Goal: Ask a question

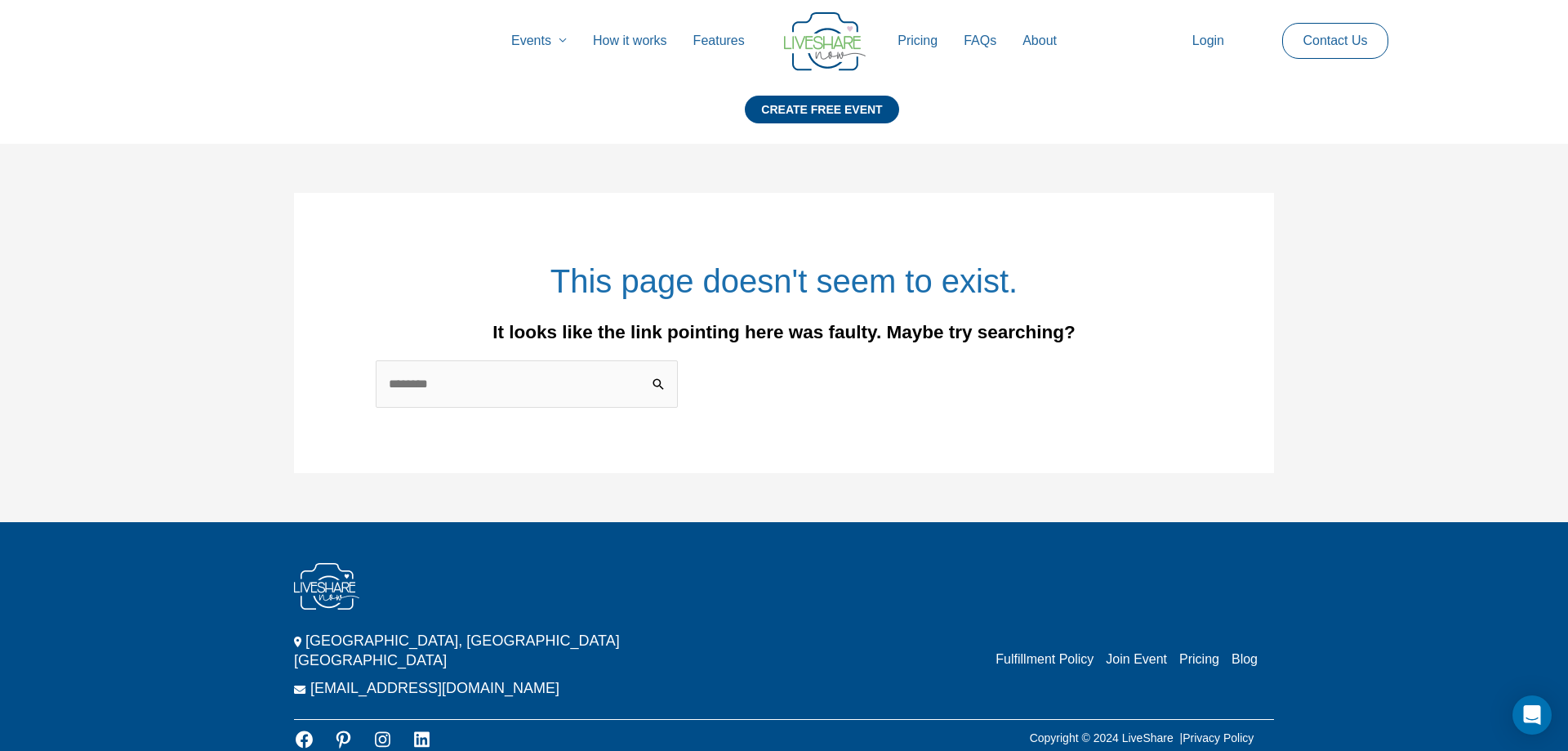
click at [931, 37] on link "Pricing" at bounding box center [917, 40] width 66 height 52
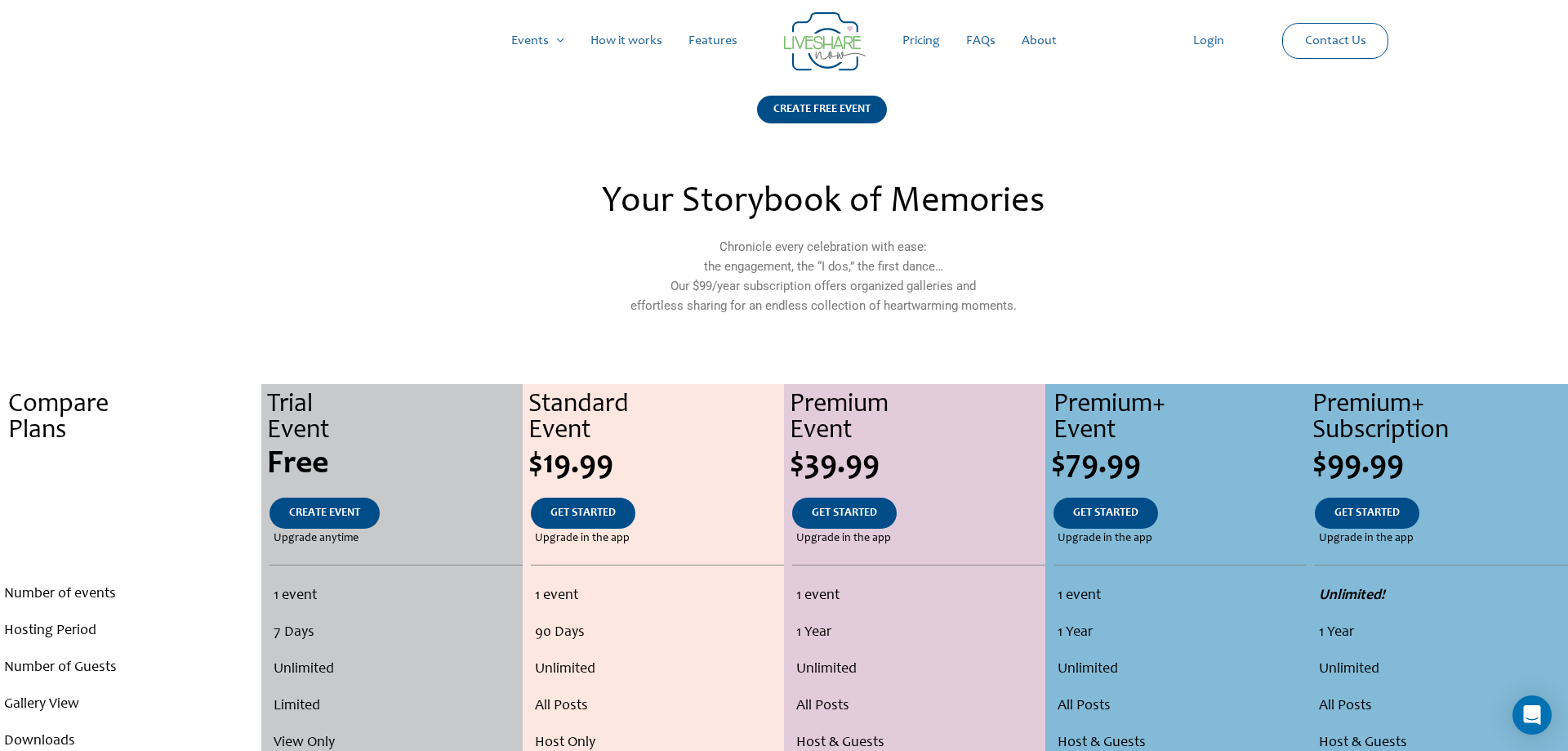
click at [1340, 41] on link "Contact Us" at bounding box center [1335, 41] width 87 height 35
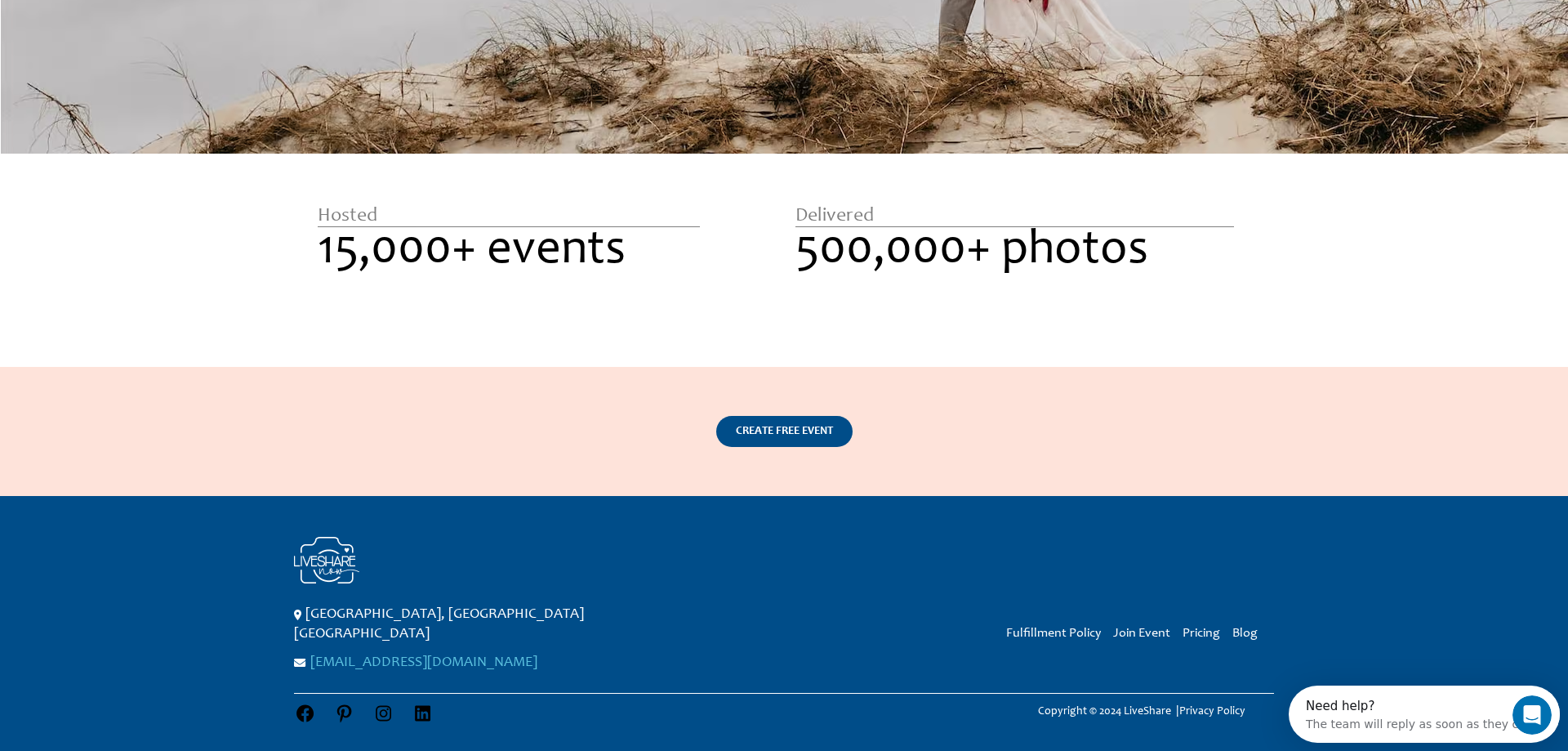
click at [389, 655] on link "[EMAIL_ADDRESS][DOMAIN_NAME]" at bounding box center [423, 663] width 227 height 15
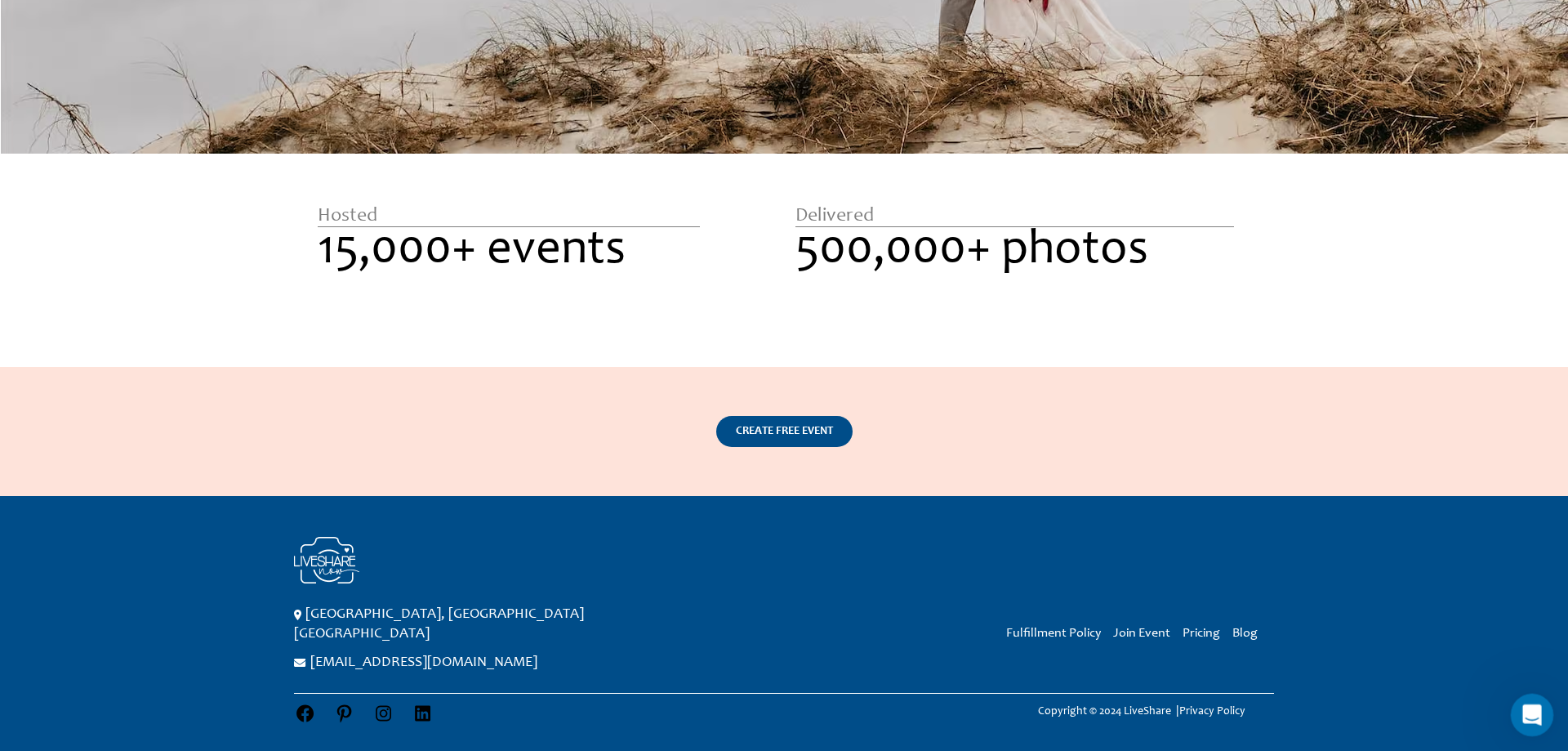
click at [1533, 715] on icon "Open Intercom Messenger" at bounding box center [1530, 713] width 27 height 27
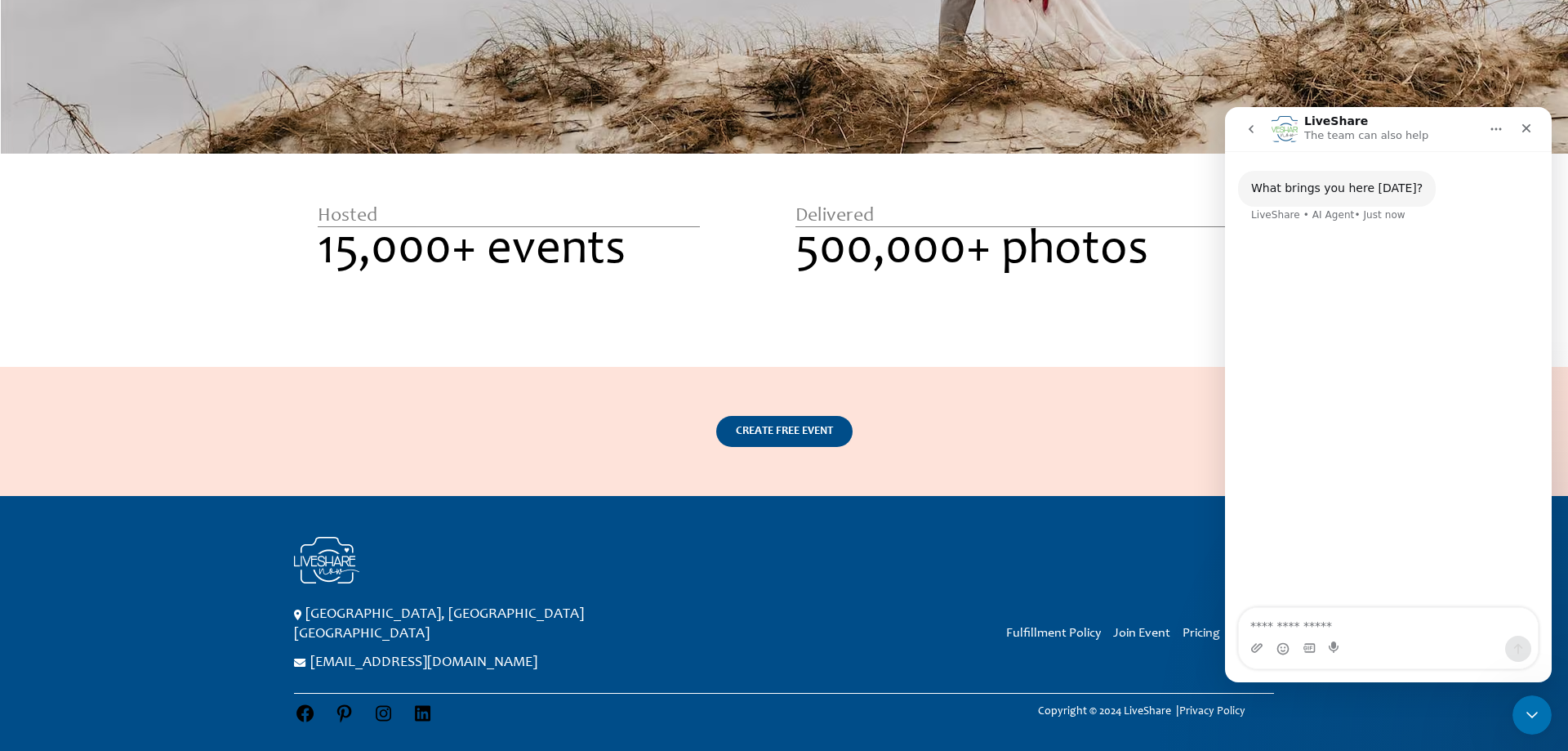
click at [1274, 621] on textarea "Ask a question…" at bounding box center [1388, 622] width 299 height 28
type textarea "**********"
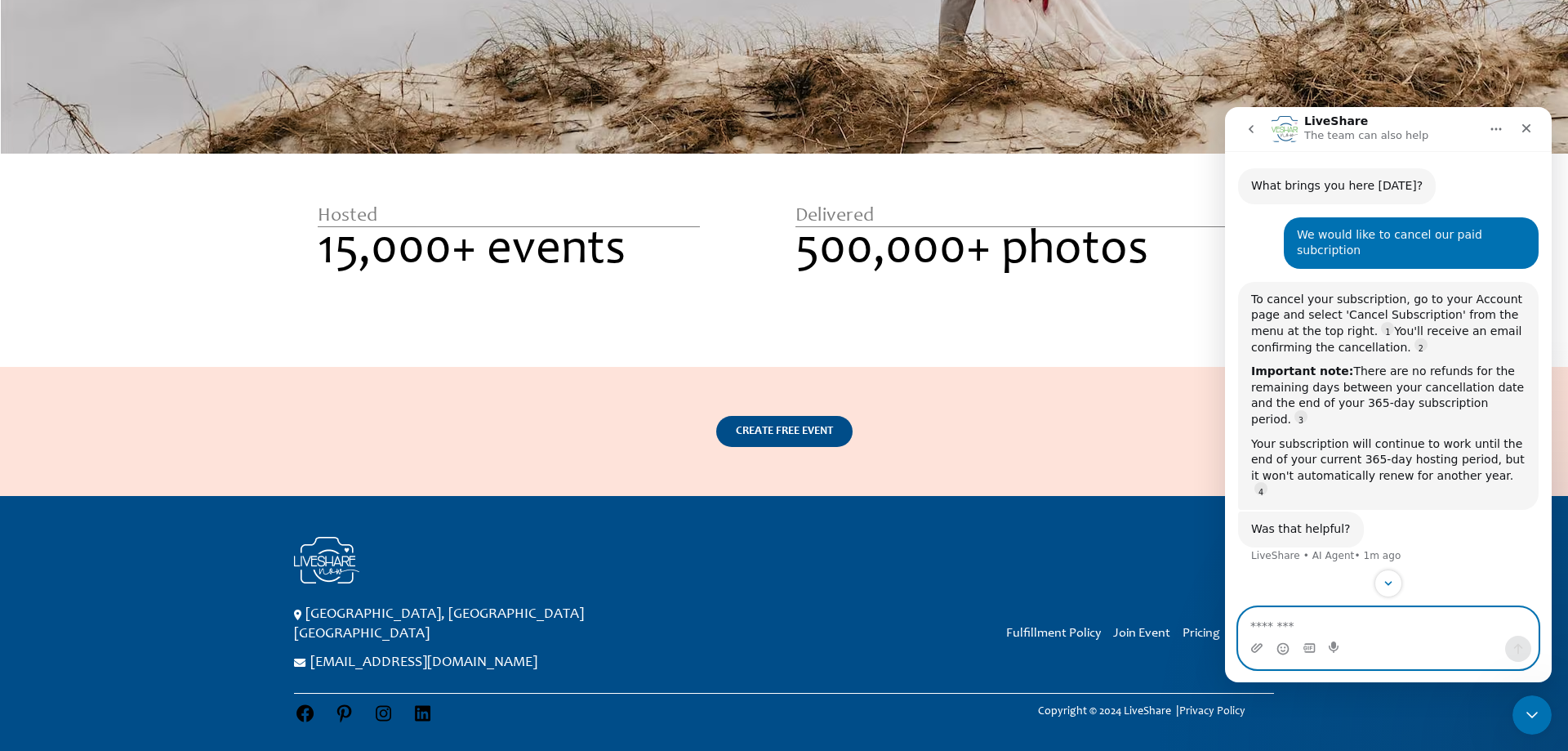
click at [1279, 632] on textarea "Message…" at bounding box center [1388, 622] width 299 height 28
type textarea "**********"
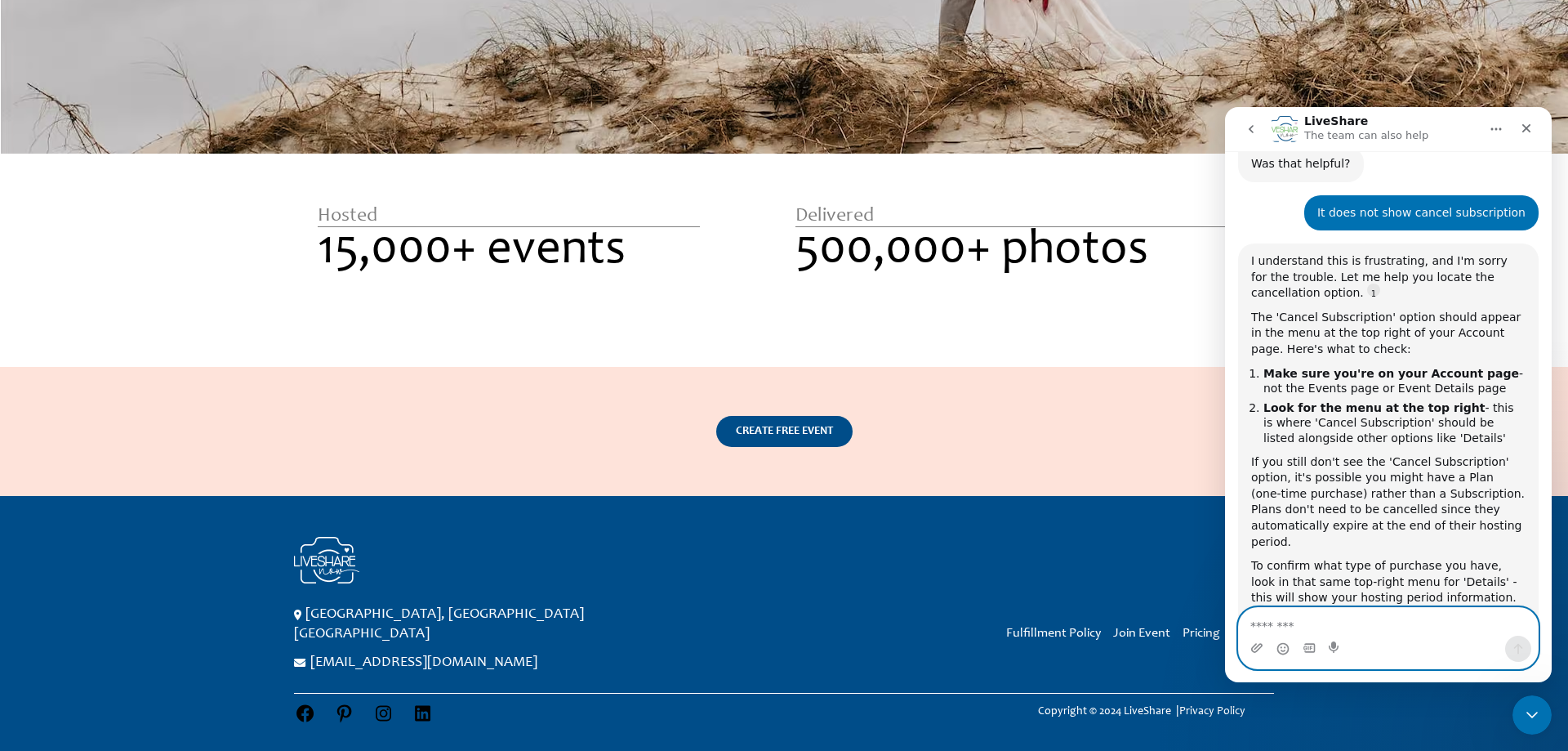
scroll to position [383, 0]
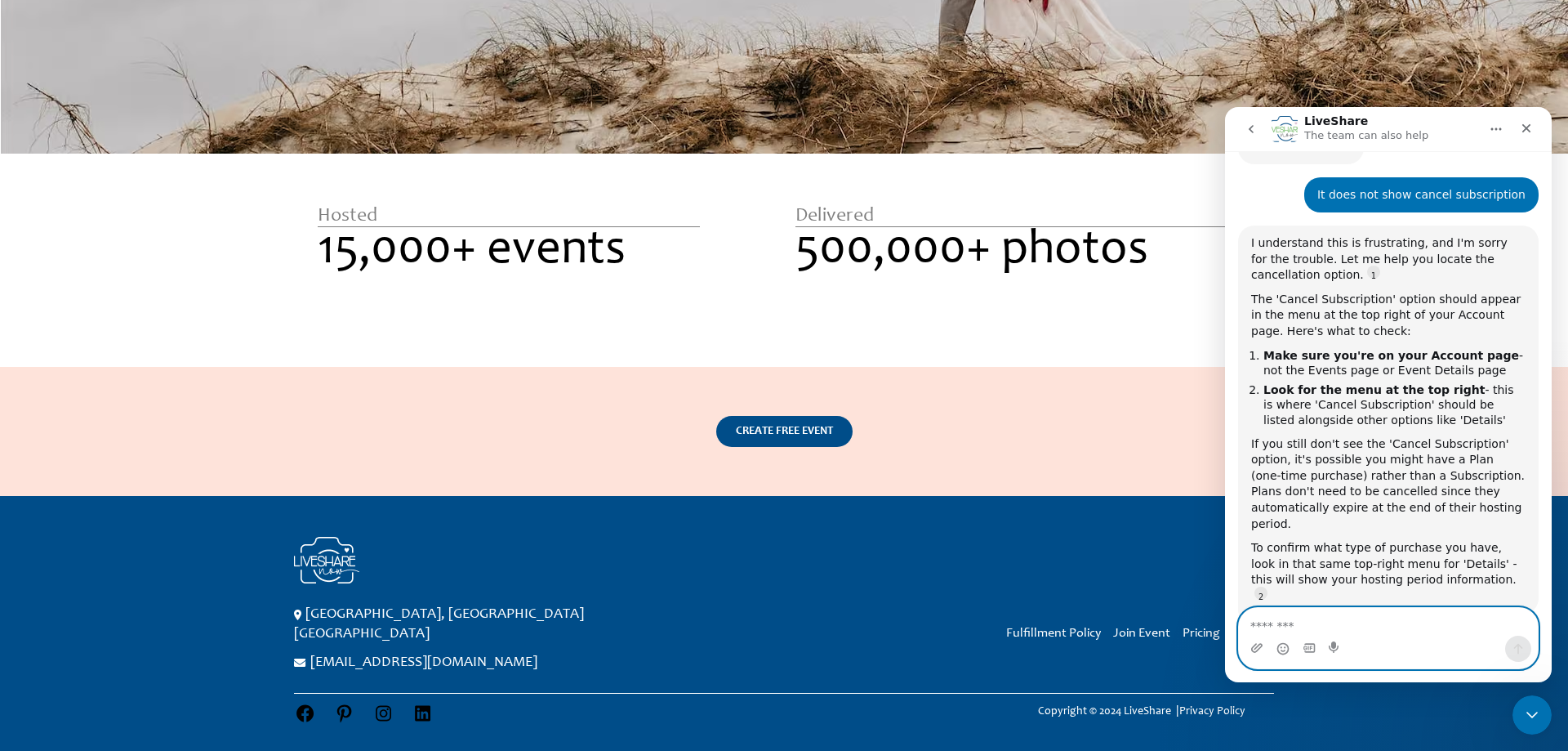
click at [1363, 628] on textarea "Message…" at bounding box center [1388, 622] width 299 height 28
type textarea "**********"
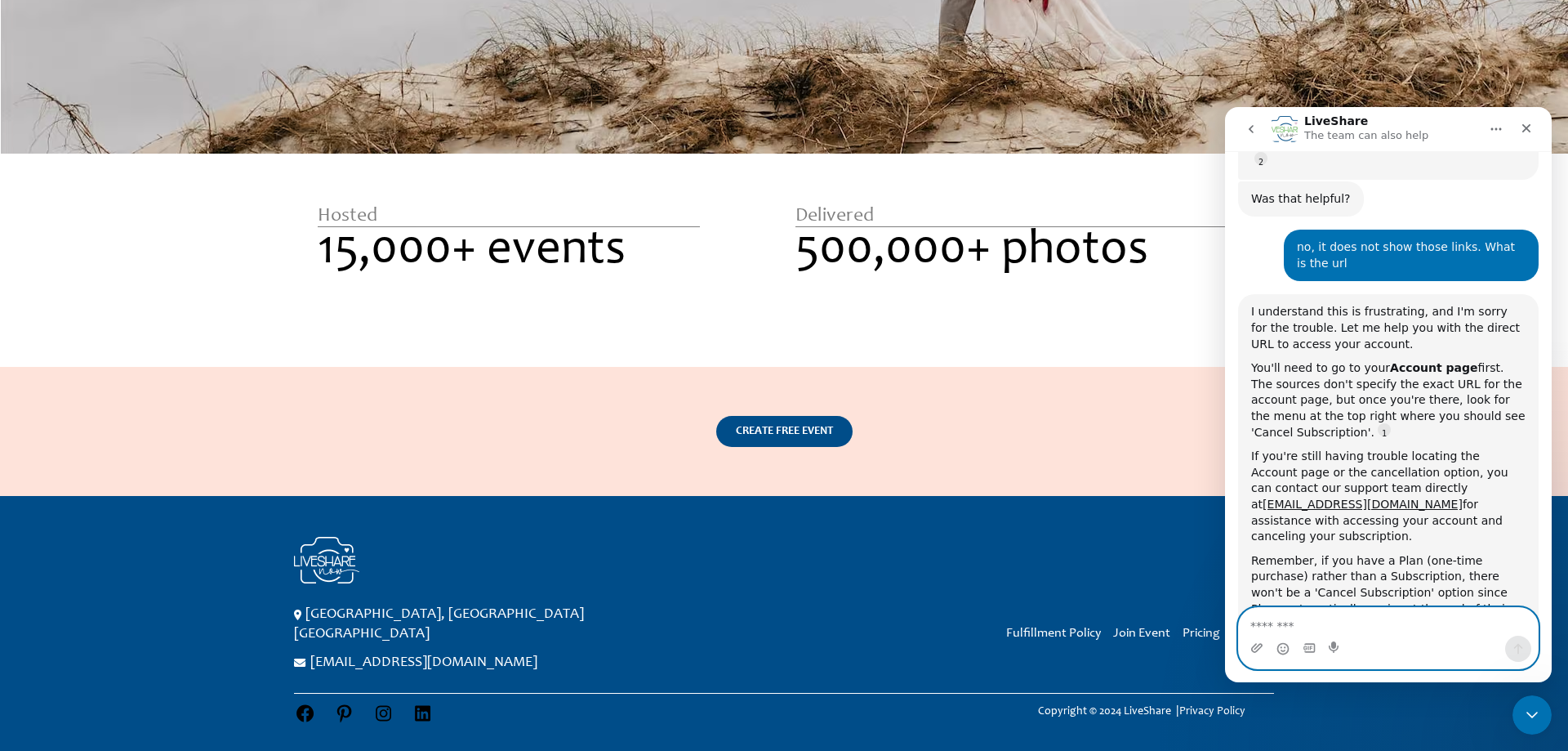
scroll to position [2, 0]
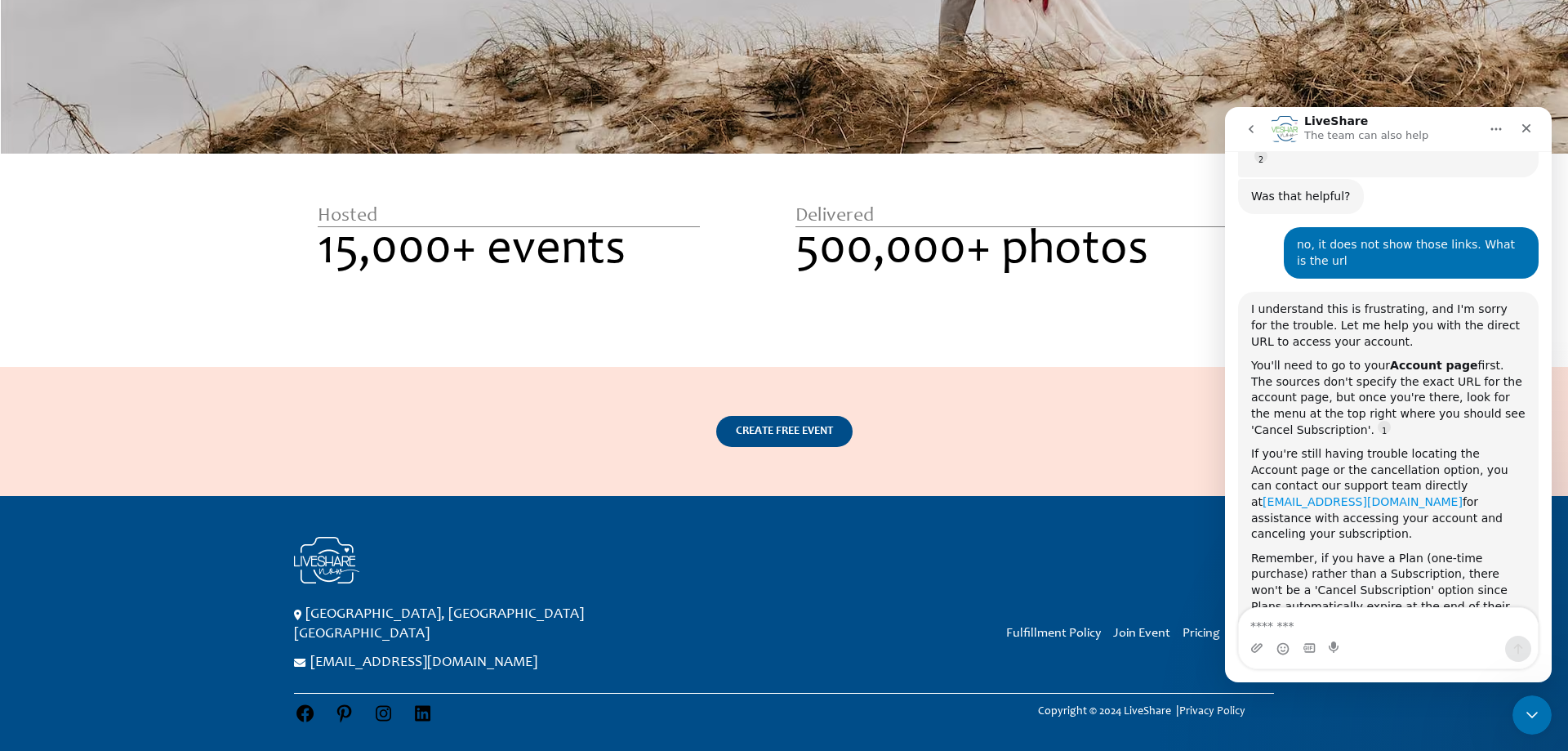
click at [1462, 495] on link "[EMAIL_ADDRESS][DOMAIN_NAME]" at bounding box center [1363, 502] width 200 height 13
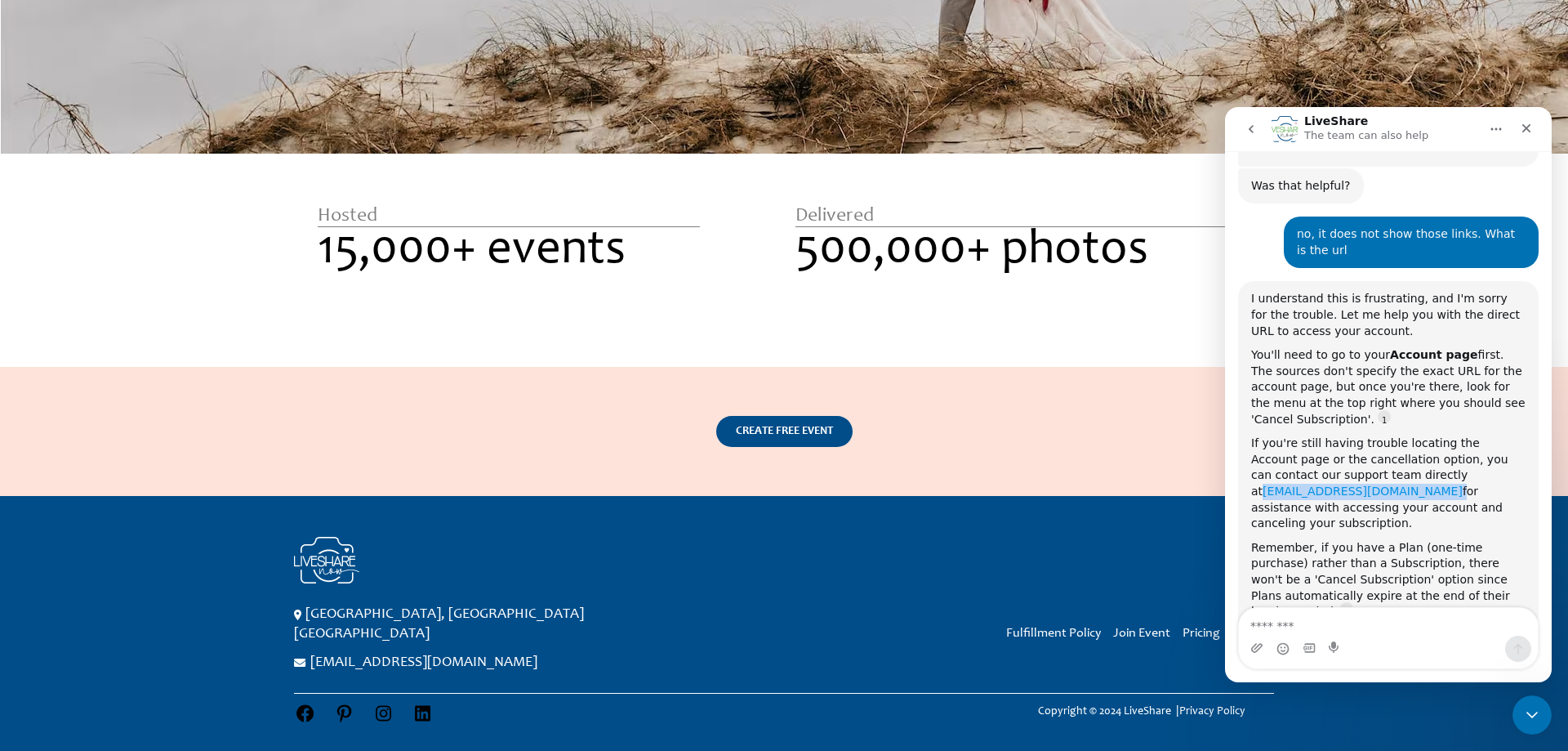
drag, startPoint x: 1527, startPoint y: 396, endPoint x: 1375, endPoint y: 405, distance: 152.3
click at [1375, 404] on div "I understand this is frustrating, and I'm sorry for the trouble. Let me help yo…" at bounding box center [1388, 456] width 300 height 348
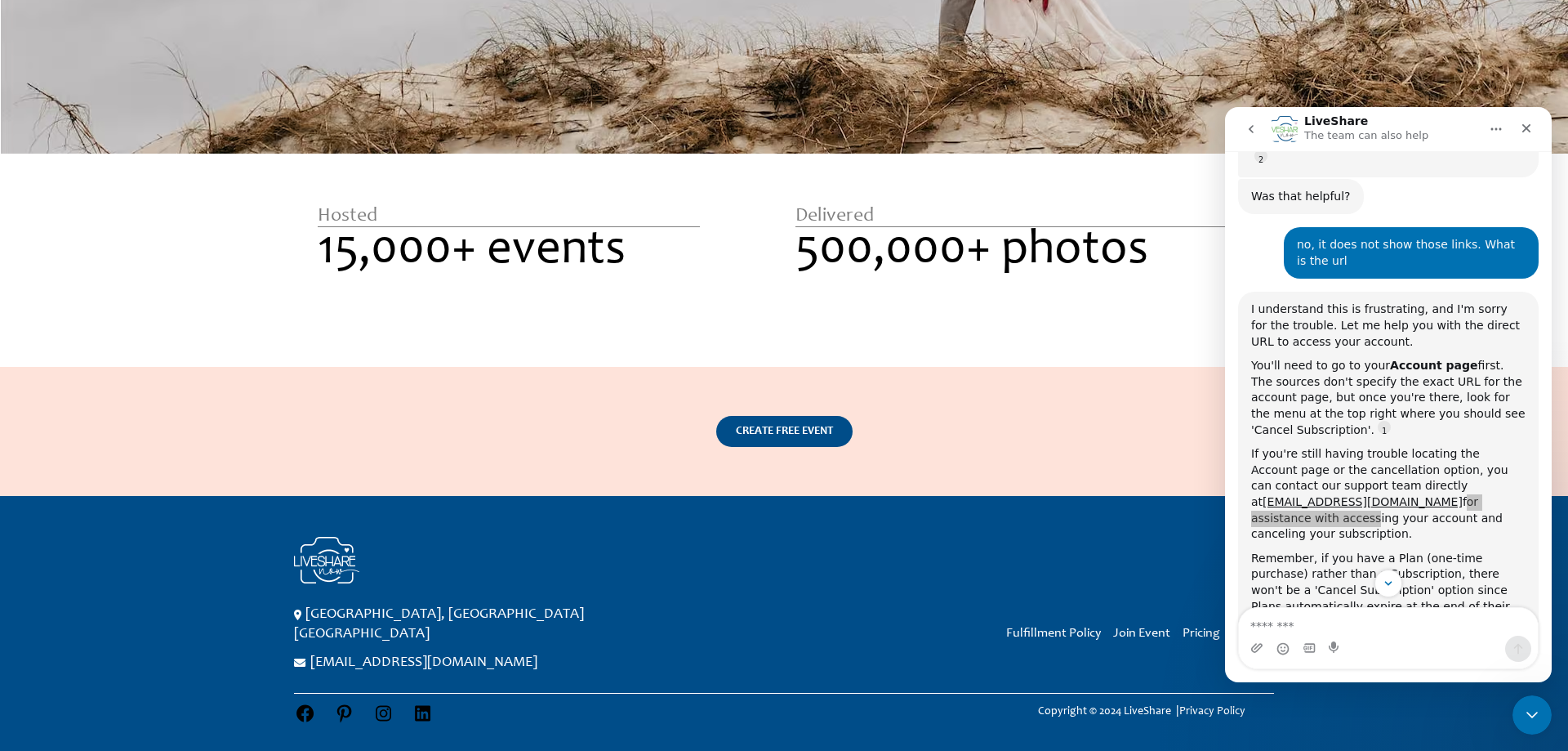
scroll to position [872, 0]
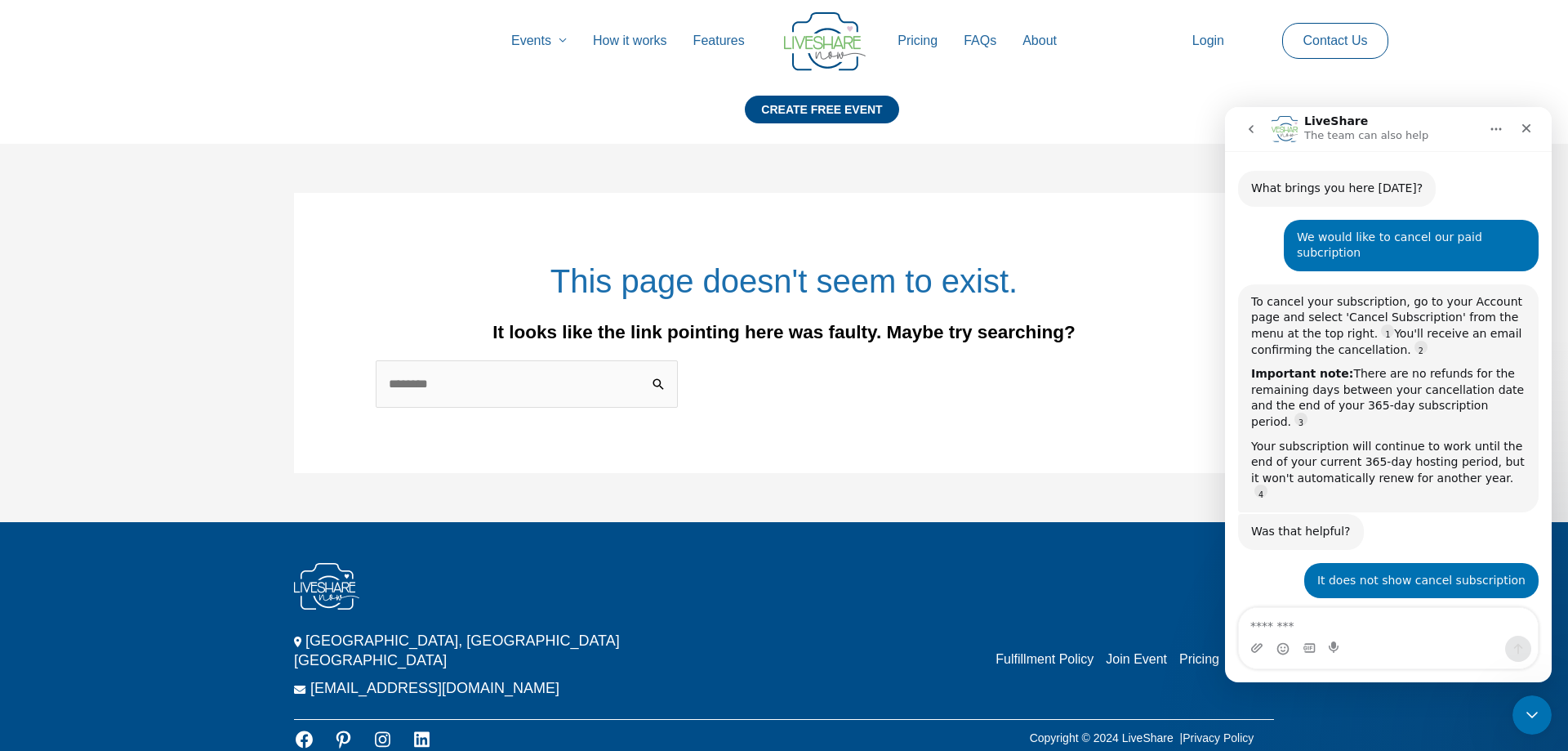
scroll to position [383, 0]
